Goal: Information Seeking & Learning: Learn about a topic

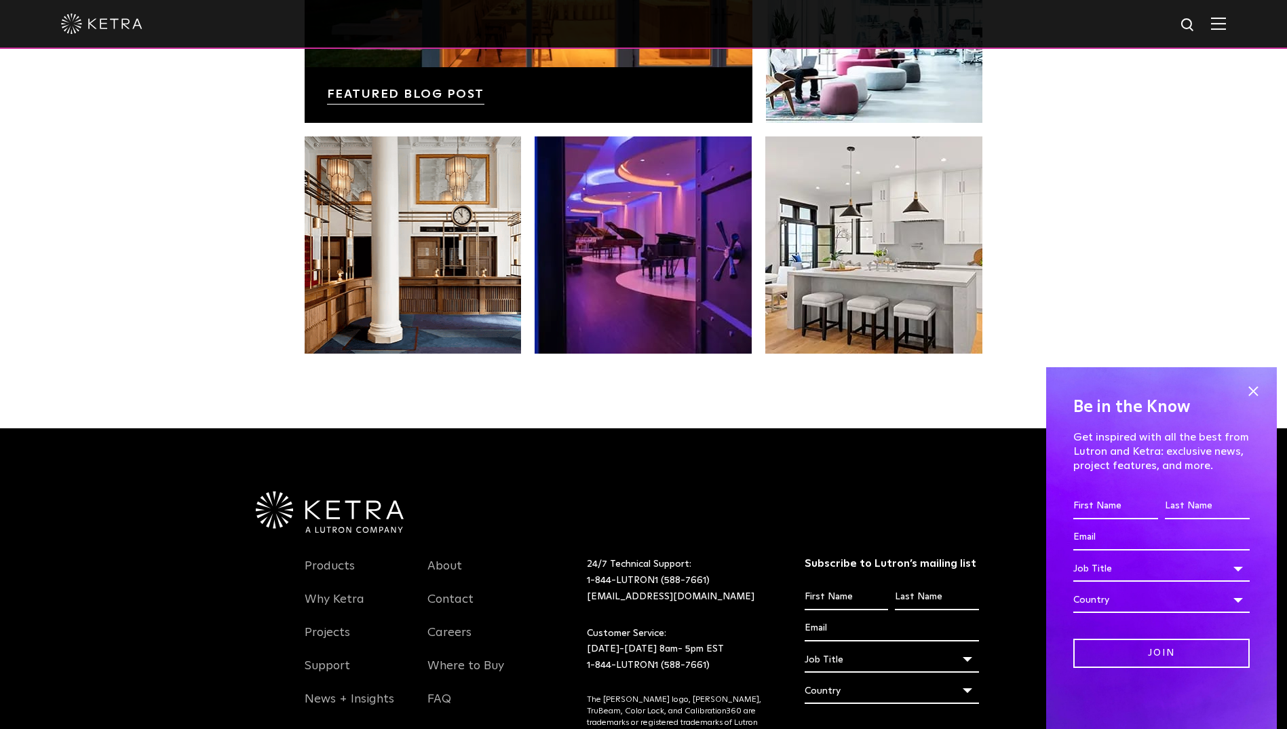
scroll to position [2854, 0]
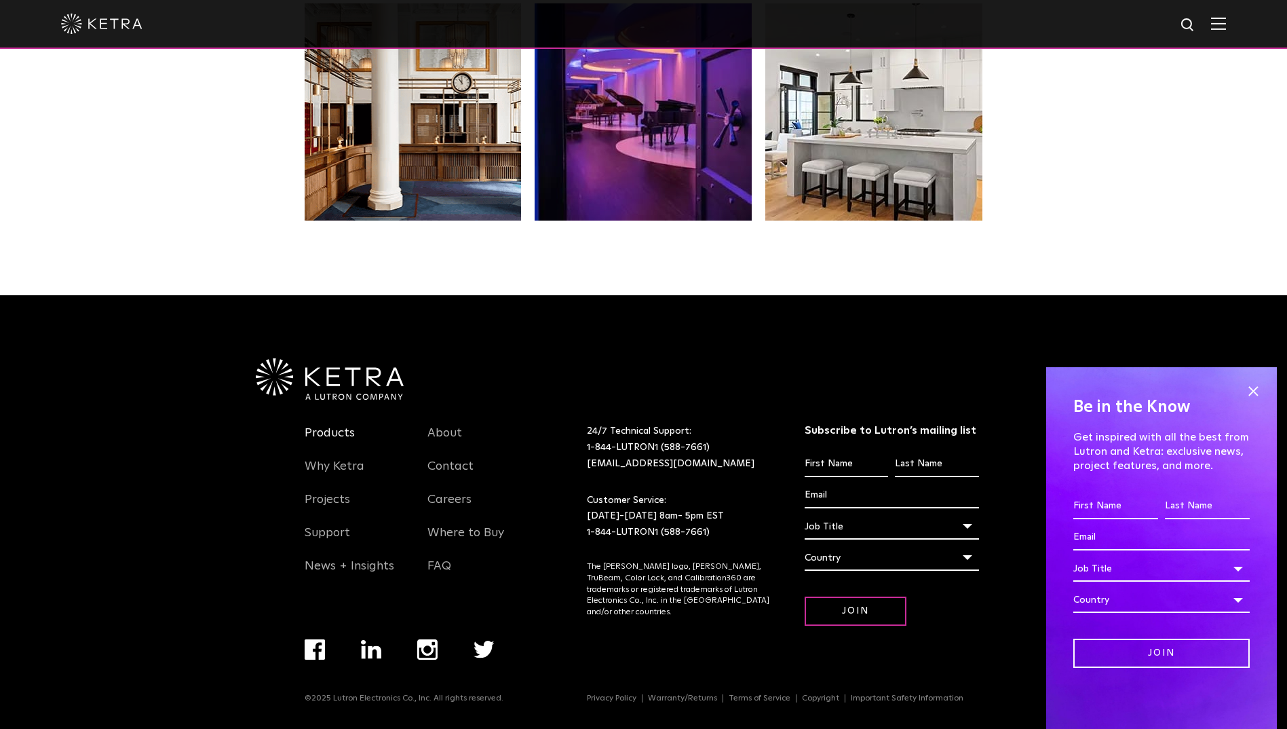
click at [335, 432] on link "Products" at bounding box center [330, 441] width 50 height 31
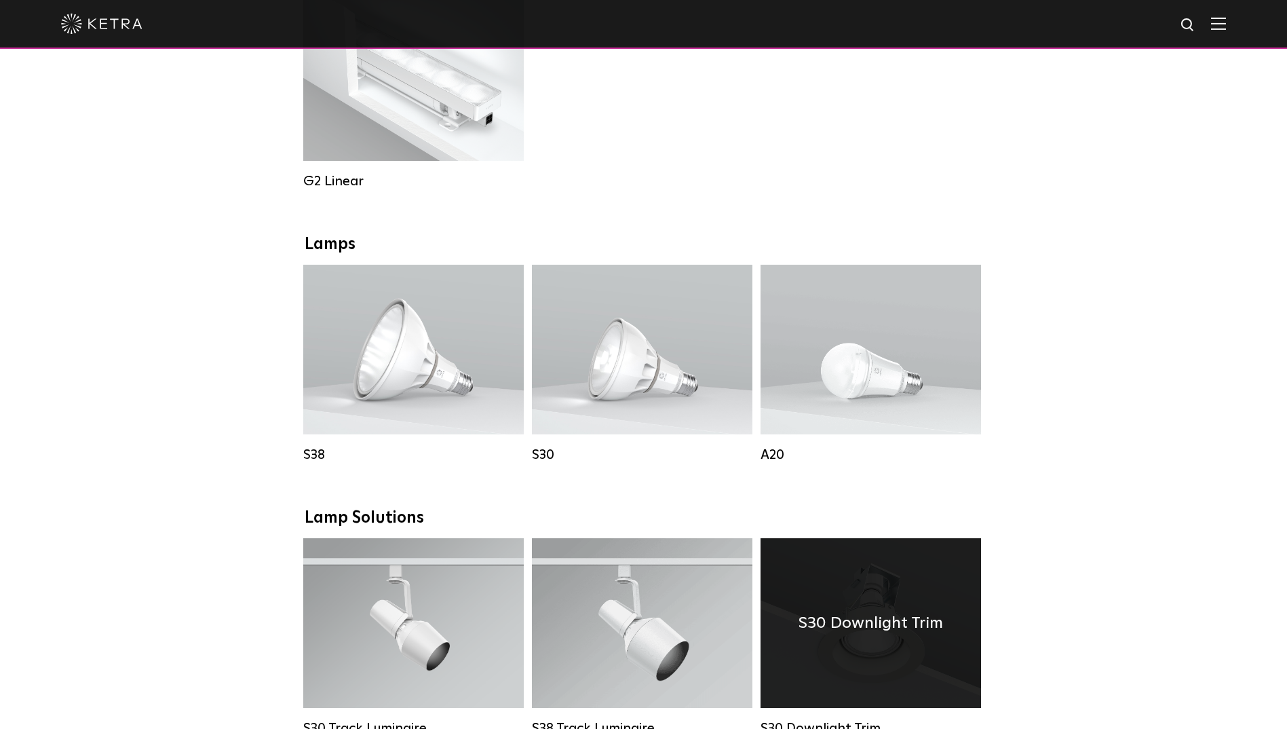
scroll to position [747, 0]
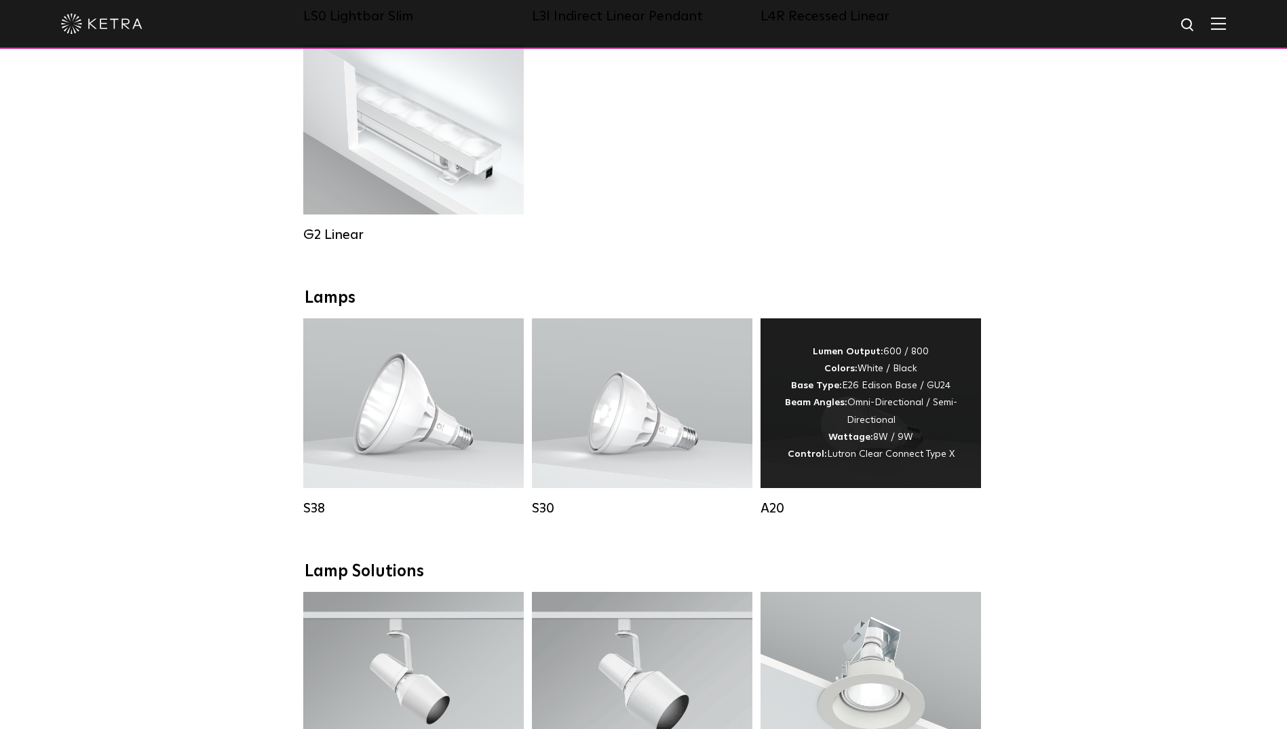
click at [890, 419] on div "Lumen Output: 600 / 800 Colors: White / Black Base Type: E26 Edison Base / GU24…" at bounding box center [871, 402] width 180 height 119
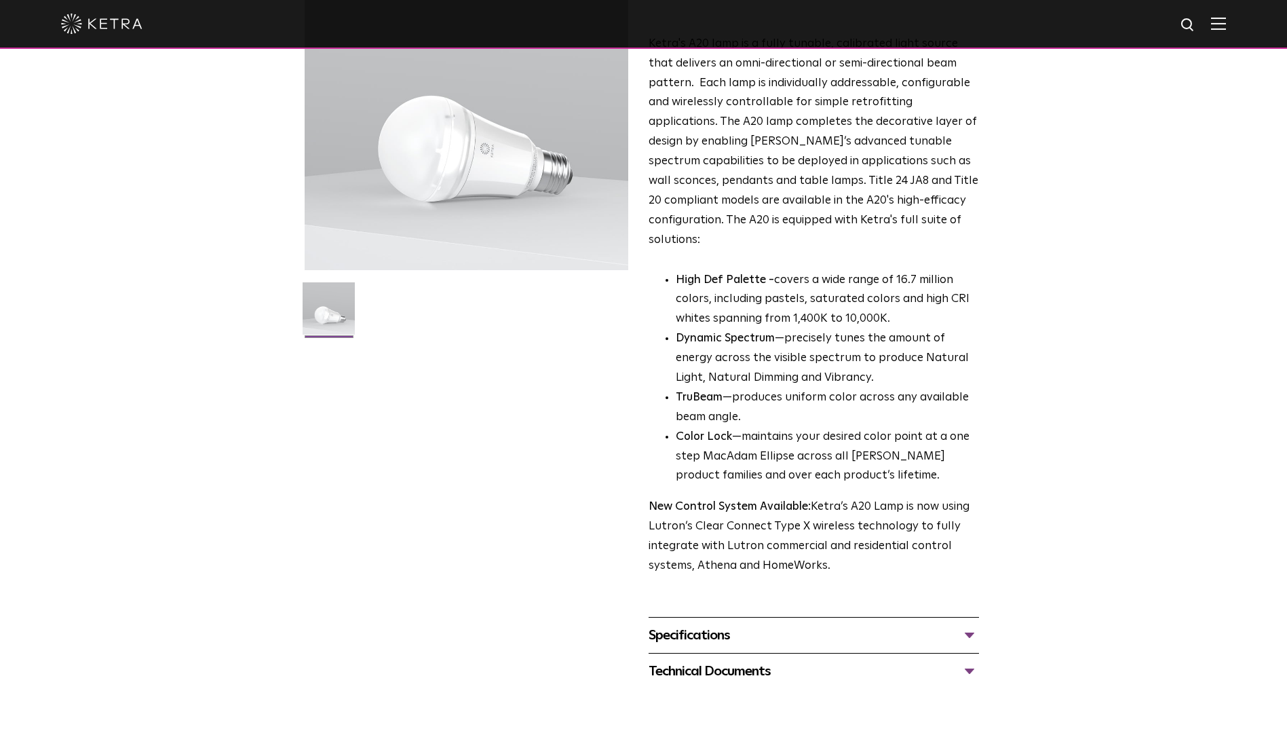
scroll to position [204, 0]
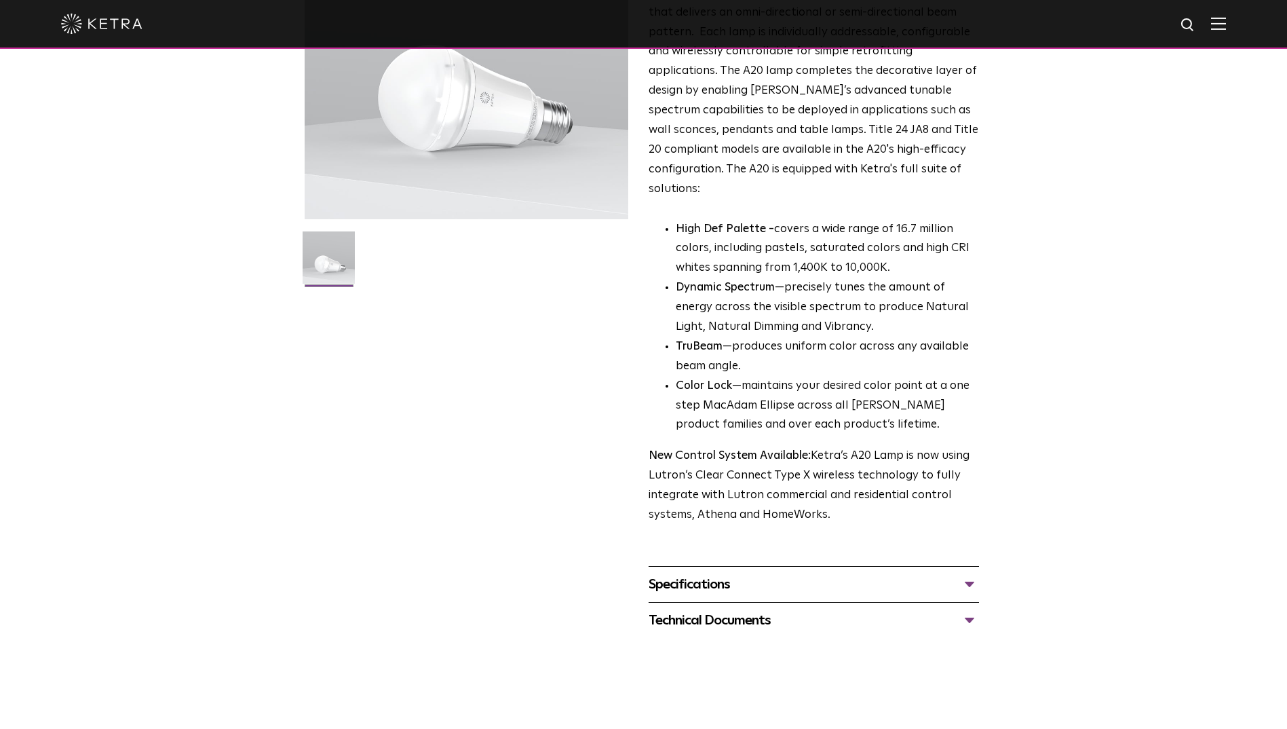
click at [738, 566] on div "Specifications LUMEN OUTPUTS 600, 800 HOUSING COLORS White, Black BASE TYPES E2…" at bounding box center [814, 584] width 331 height 36
click at [716, 573] on div "Specifications" at bounding box center [814, 584] width 331 height 22
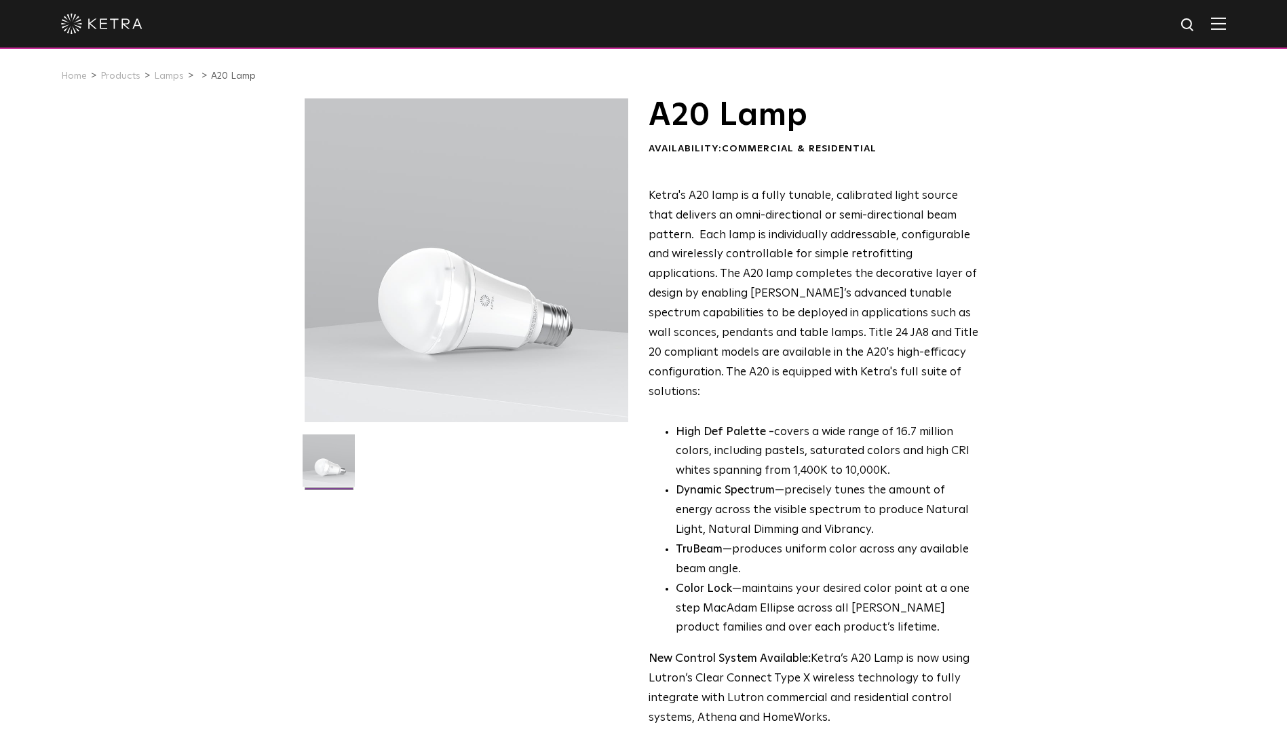
scroll to position [0, 0]
